Goal: Task Accomplishment & Management: Manage account settings

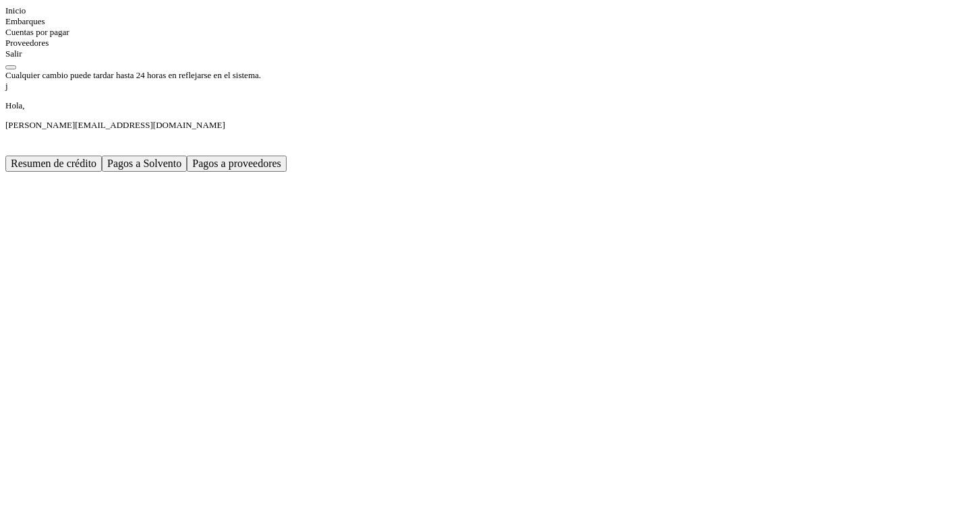
click at [26, 16] on link "Inicio" at bounding box center [15, 10] width 20 height 10
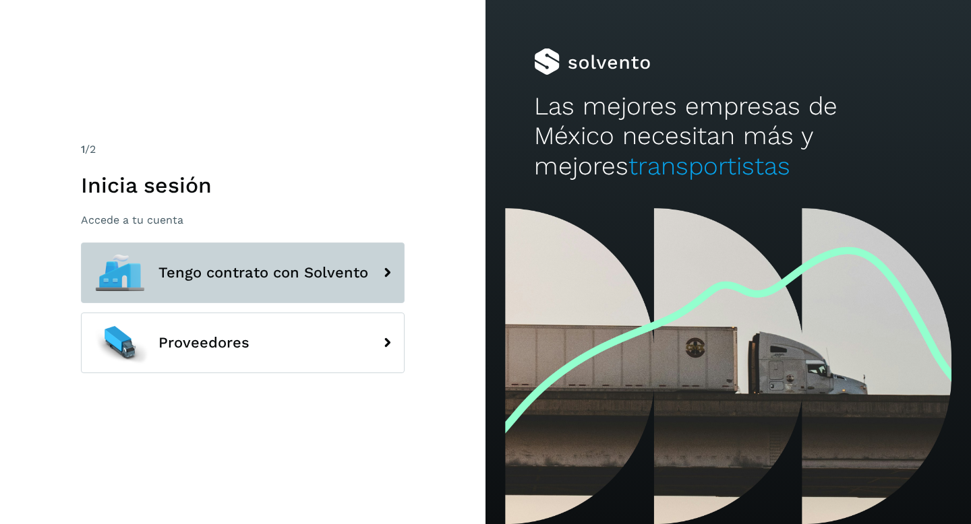
click at [245, 269] on span "Tengo contrato con Solvento" at bounding box center [263, 273] width 210 height 16
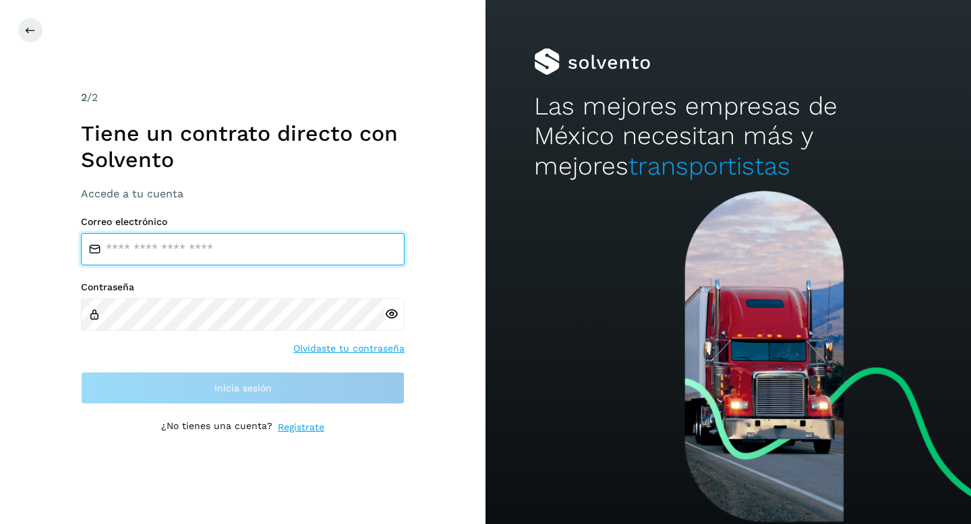
type input "**********"
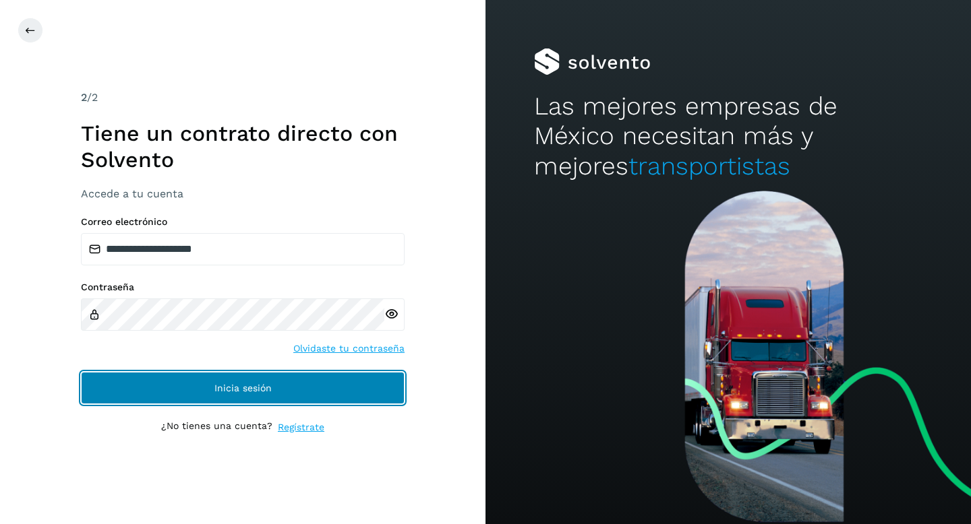
click at [243, 400] on button "Inicia sesión" at bounding box center [243, 388] width 324 height 32
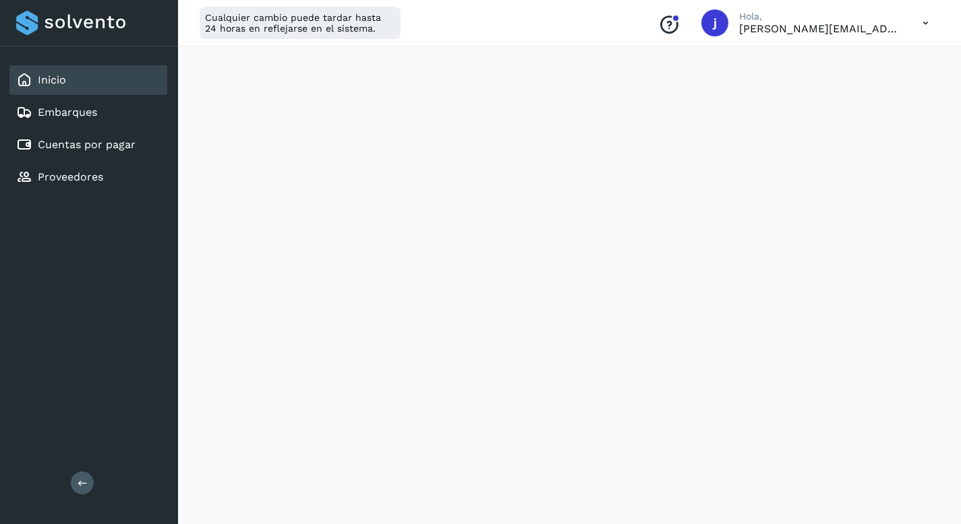
scroll to position [160, 0]
click at [188, 356] on div "Resumen de crédito Pagos a Solvento Pagos a proveedores" at bounding box center [569, 512] width 783 height 1262
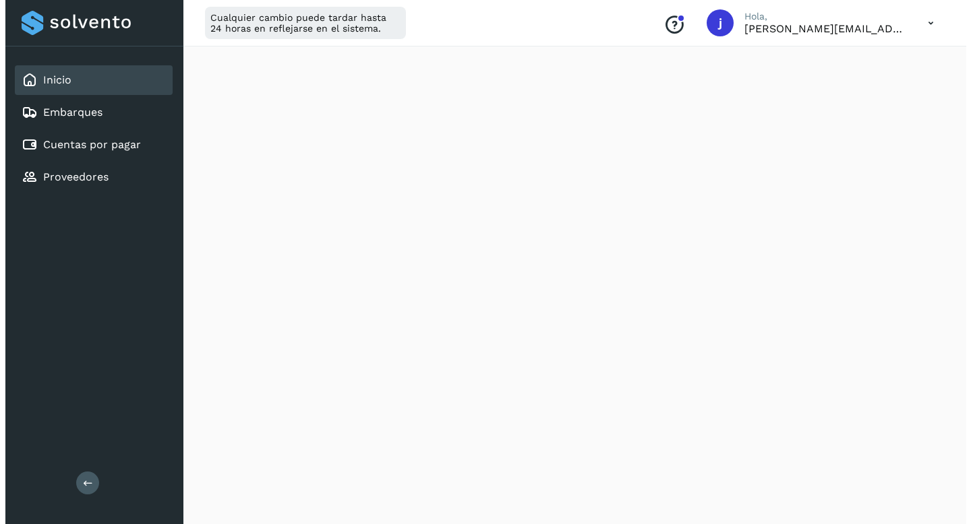
scroll to position [0, 0]
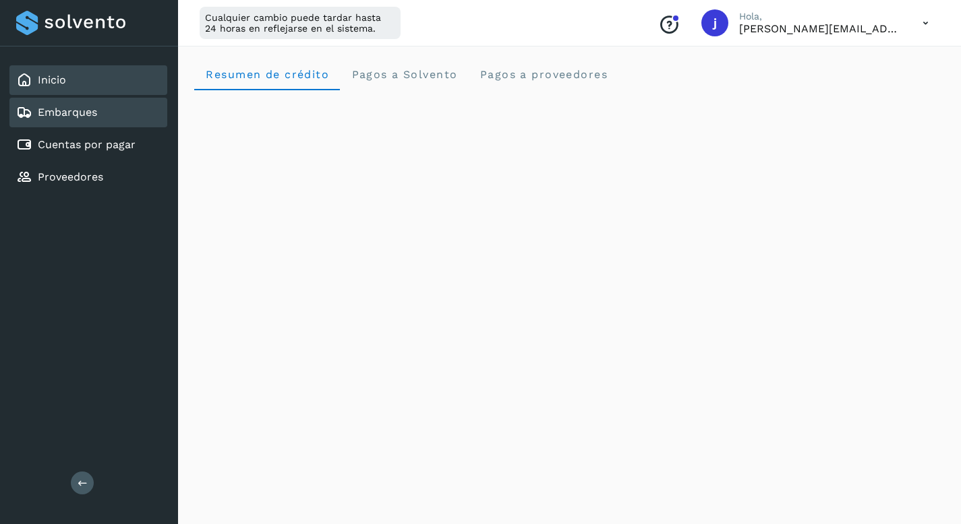
click at [53, 118] on link "Embarques" at bounding box center [67, 112] width 59 height 13
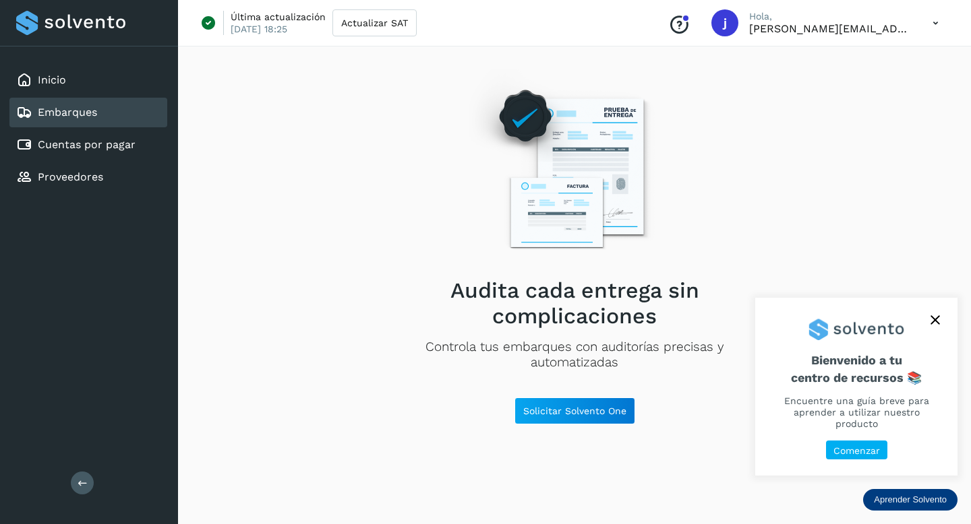
click at [936, 325] on icon "close," at bounding box center [934, 319] width 9 height 9
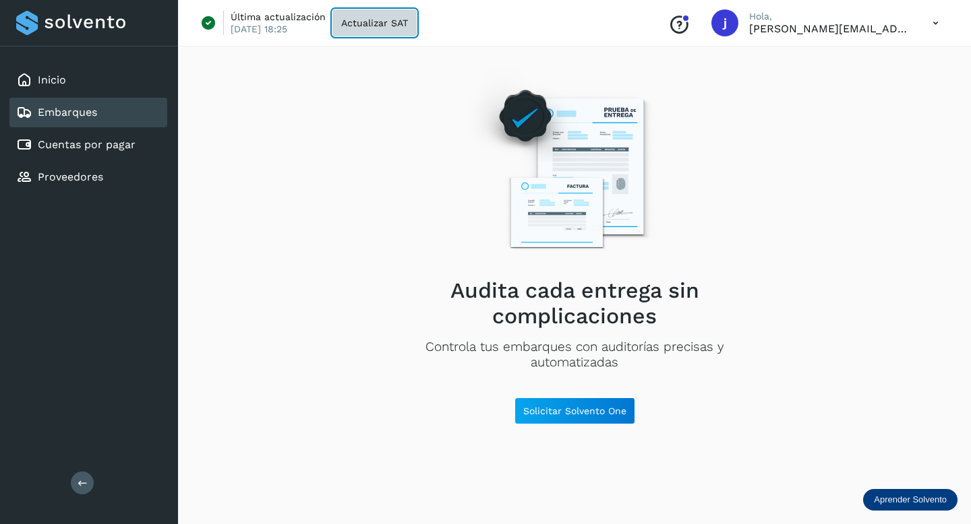
click at [373, 18] on span "Actualizar SAT" at bounding box center [374, 22] width 67 height 9
